Goal: Navigation & Orientation: Go to known website

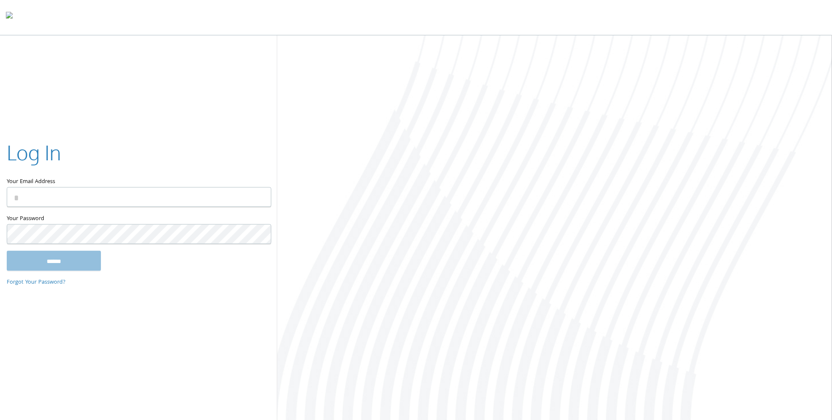
type input "**********"
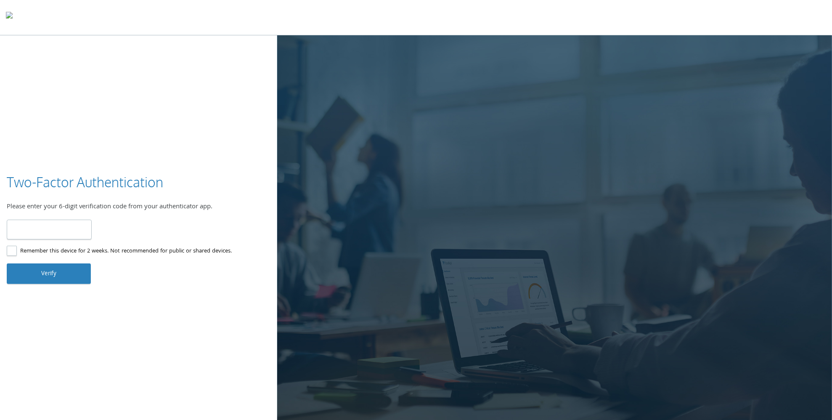
type input "******"
